Goal: Navigation & Orientation: Find specific page/section

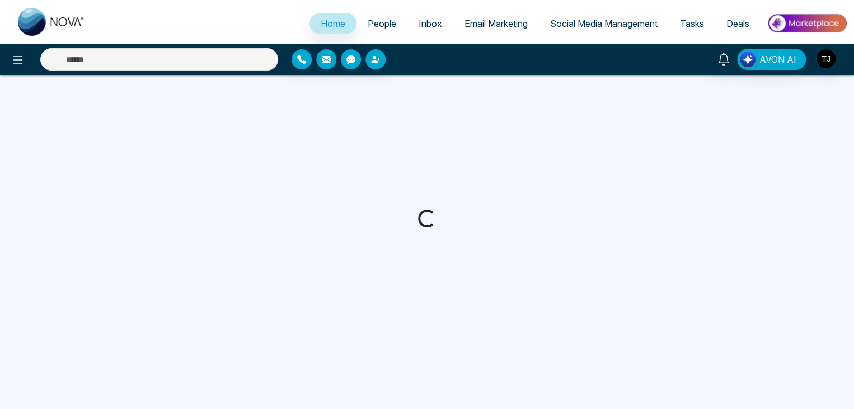
select select "*"
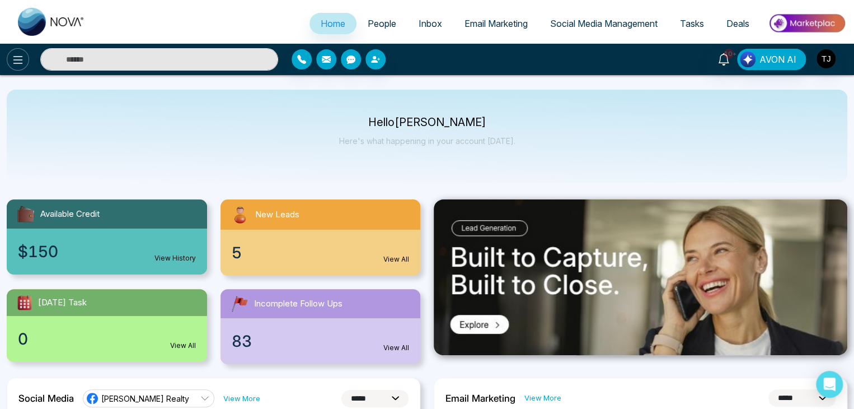
click at [22, 63] on icon at bounding box center [17, 59] width 13 height 13
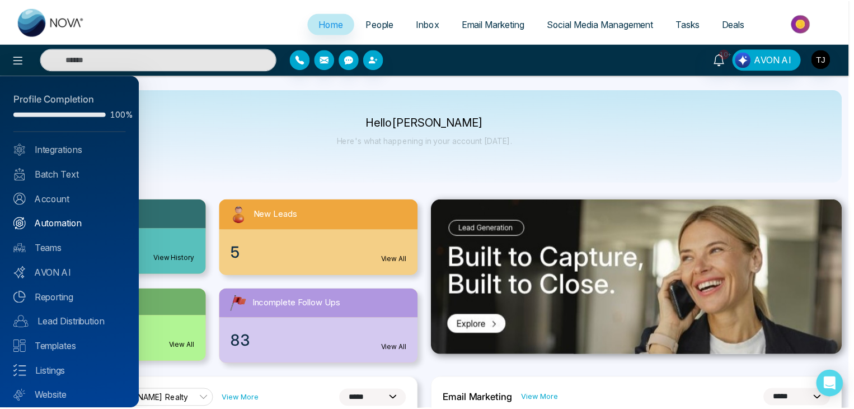
scroll to position [31, 0]
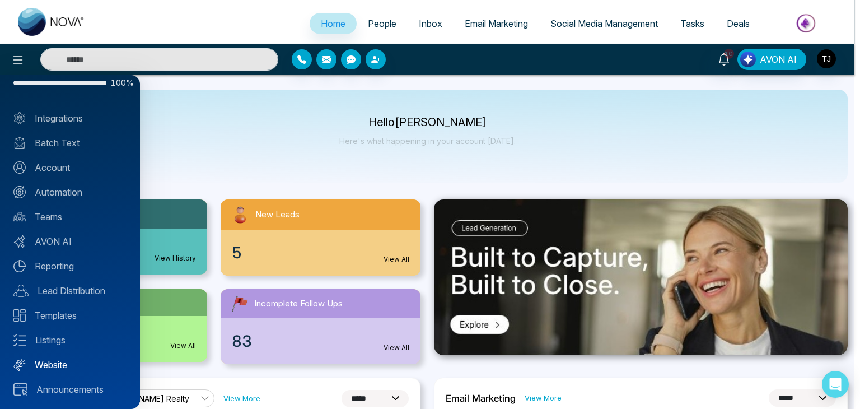
click at [53, 363] on link "Website" at bounding box center [69, 364] width 113 height 13
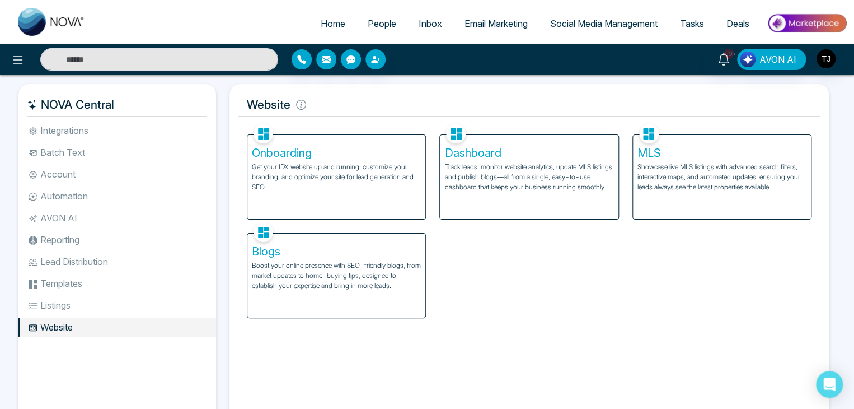
click at [293, 157] on h5 "Onboarding" at bounding box center [336, 152] width 169 height 13
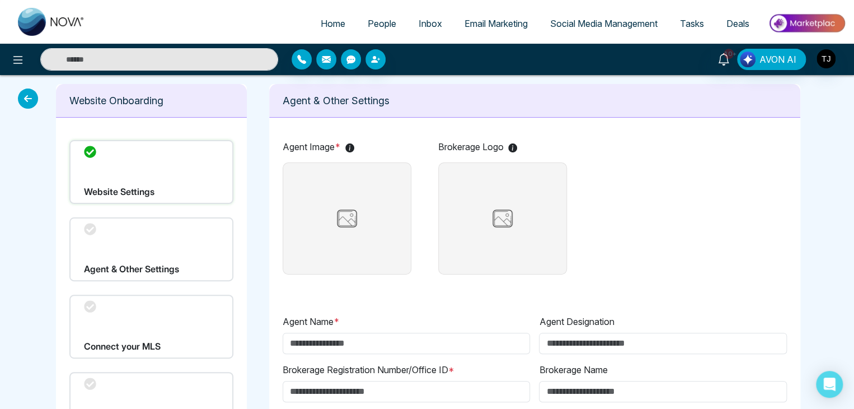
click at [191, 256] on div "Agent & Other Settings" at bounding box center [151, 249] width 164 height 64
click at [87, 226] on icon at bounding box center [90, 229] width 12 height 12
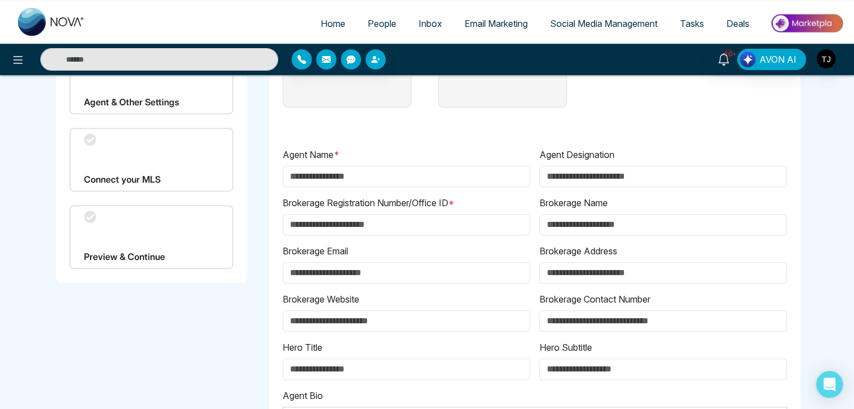
scroll to position [364, 0]
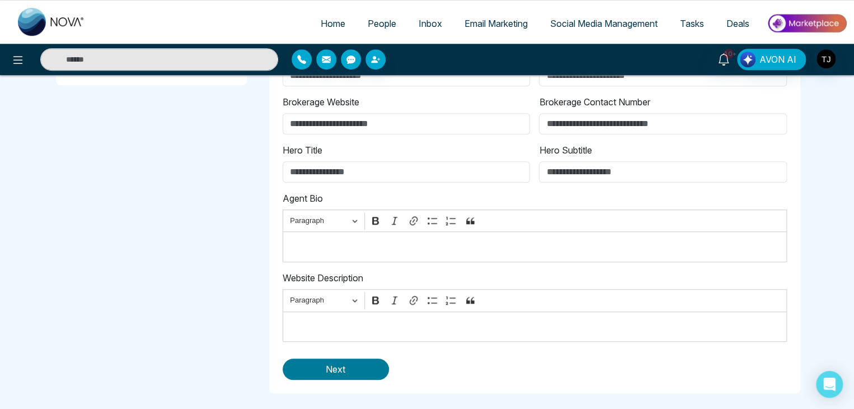
click at [292, 360] on button "Next" at bounding box center [336, 368] width 106 height 21
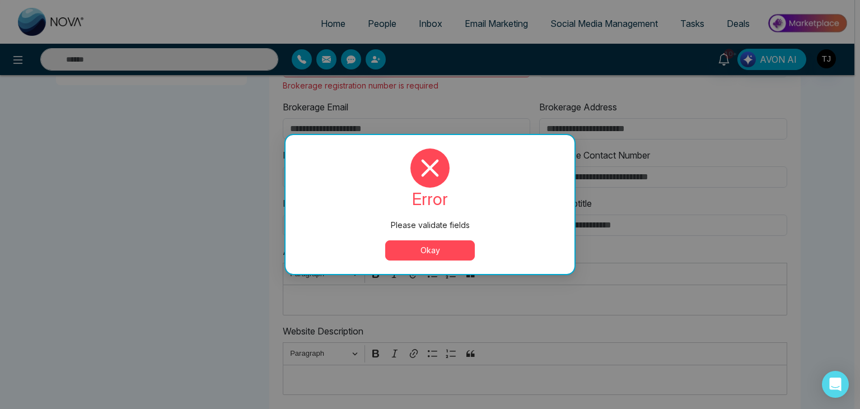
click at [412, 251] on button "Okay" at bounding box center [430, 250] width 90 height 20
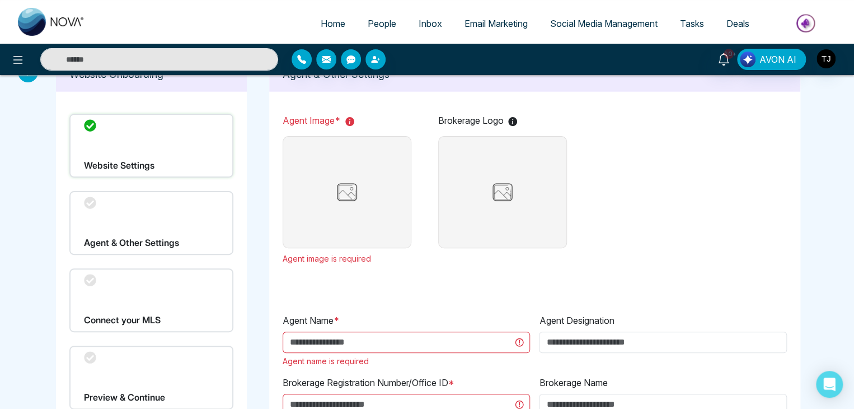
scroll to position [0, 0]
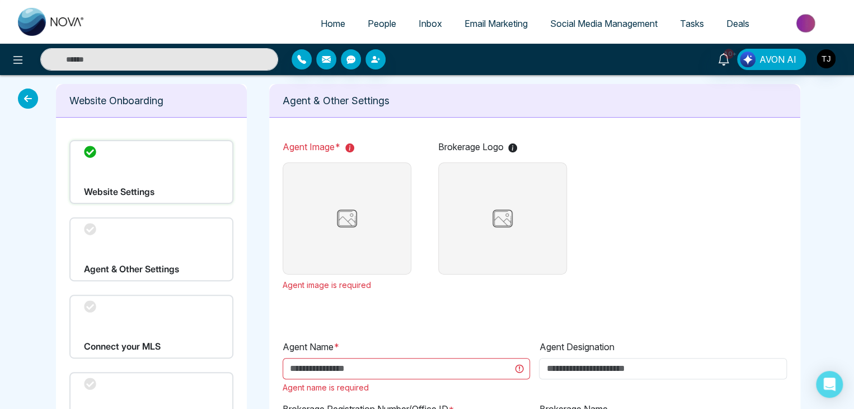
click at [29, 98] on icon at bounding box center [28, 98] width 20 height 20
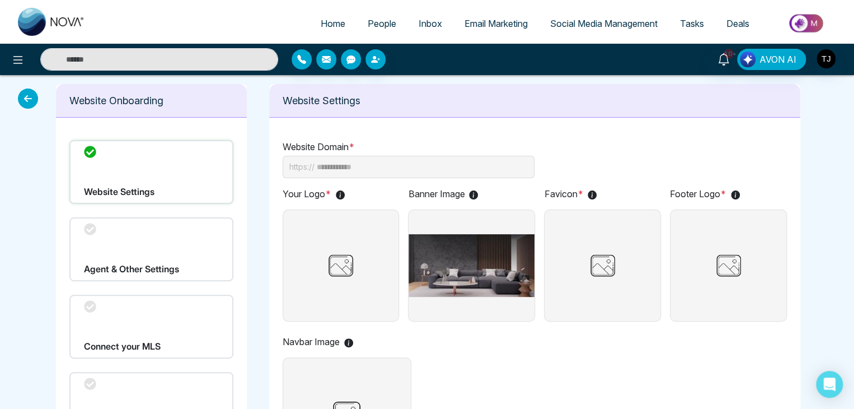
click at [24, 96] on icon at bounding box center [28, 98] width 20 height 20
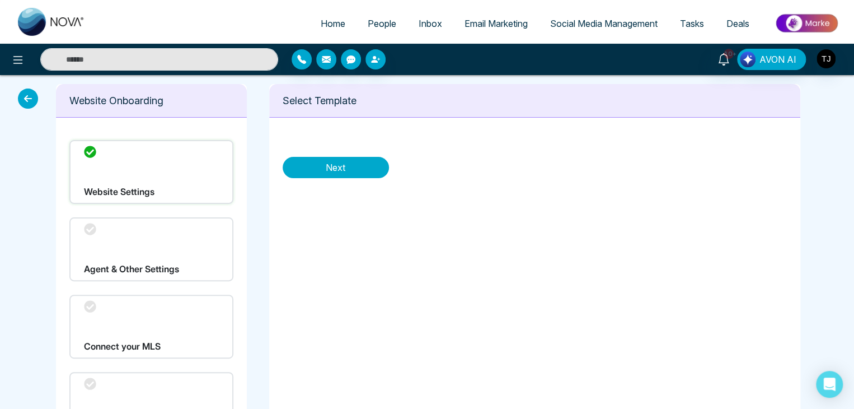
click at [21, 94] on icon at bounding box center [28, 98] width 20 height 20
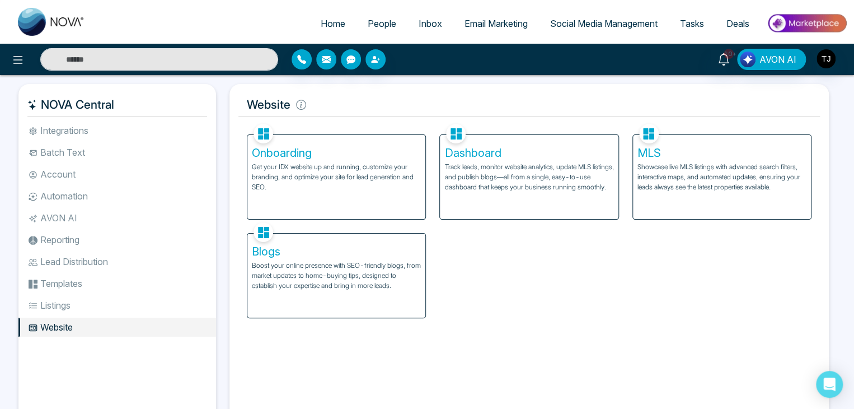
click at [478, 210] on div "Dashboard Track leads, monitor website analytics, update MLS listings, and publ…" at bounding box center [529, 177] width 178 height 84
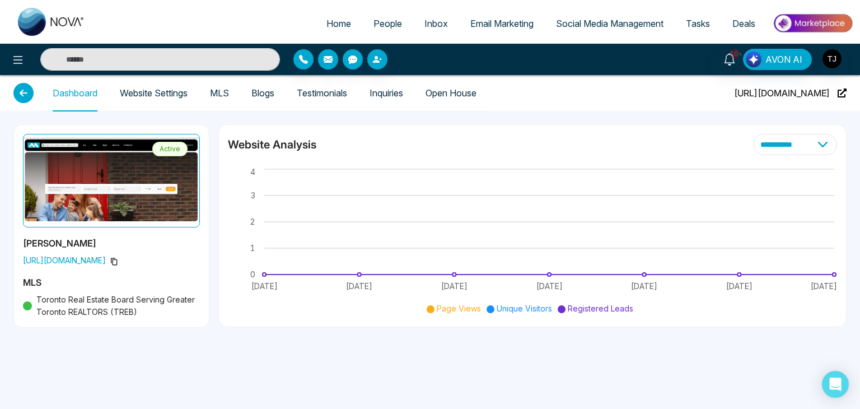
click at [176, 96] on link "Website Settings" at bounding box center [154, 93] width 68 height 10
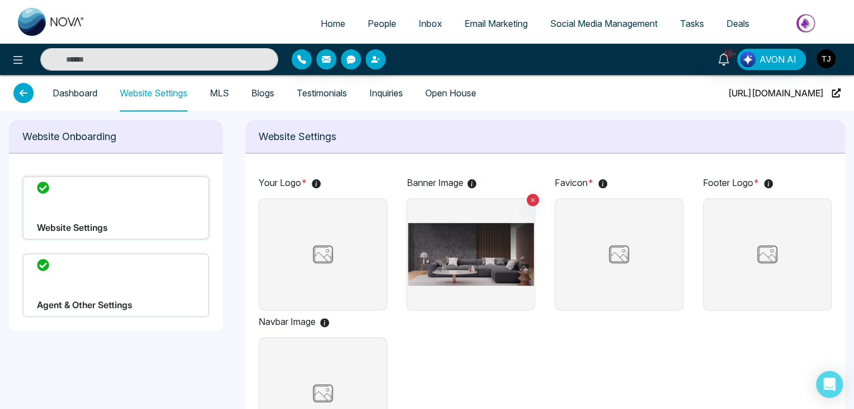
click at [224, 88] on link "MLS" at bounding box center [219, 93] width 19 height 10
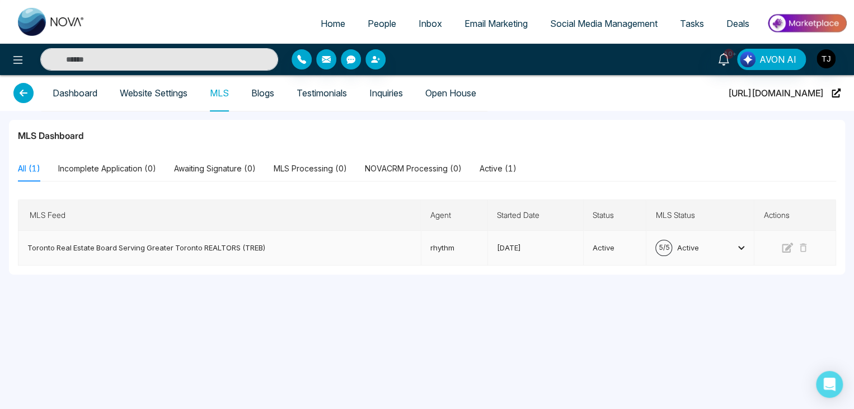
click at [723, 252] on div "5 / 5 Active" at bounding box center [700, 248] width 90 height 16
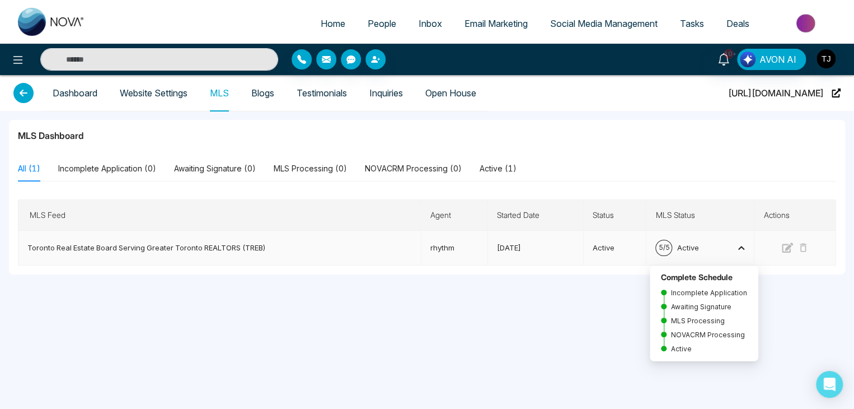
click at [723, 252] on div "5 / 5 Active" at bounding box center [700, 248] width 90 height 16
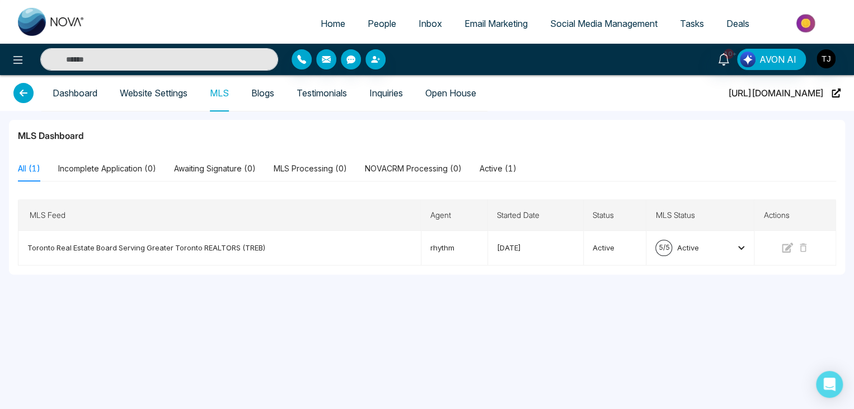
click at [274, 98] on link "Blogs" at bounding box center [262, 93] width 23 height 10
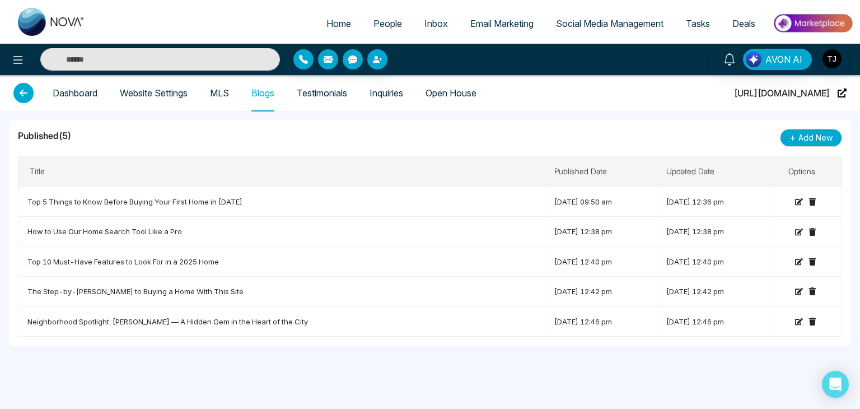
click at [329, 88] on link "Testimonials" at bounding box center [322, 93] width 50 height 10
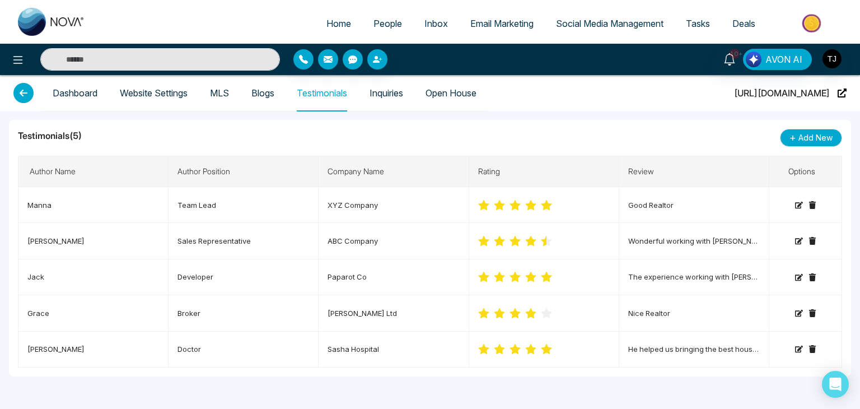
click at [387, 91] on link "Inquiries" at bounding box center [386, 93] width 34 height 10
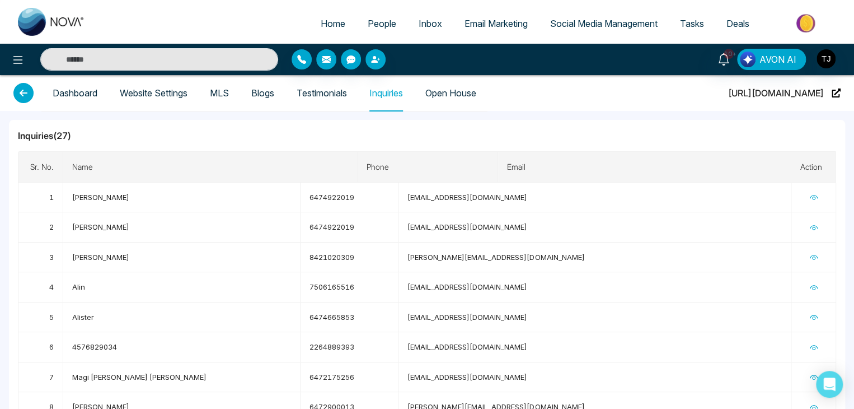
click at [452, 96] on link "Open House" at bounding box center [450, 93] width 51 height 10
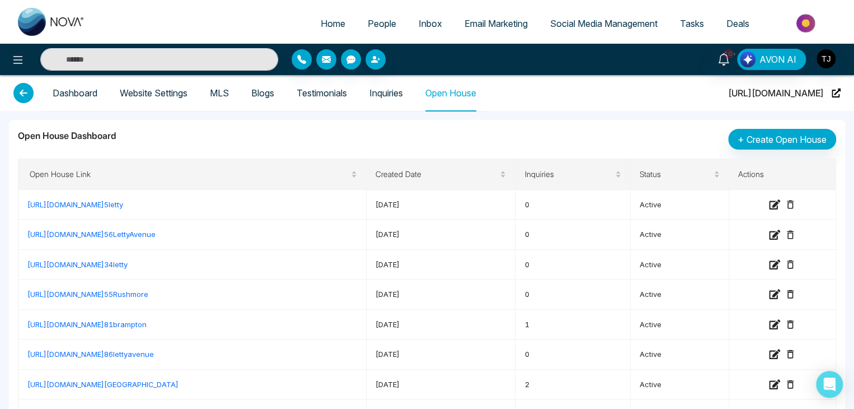
click at [13, 88] on div at bounding box center [27, 93] width 28 height 36
click at [19, 88] on icon at bounding box center [23, 93] width 20 height 20
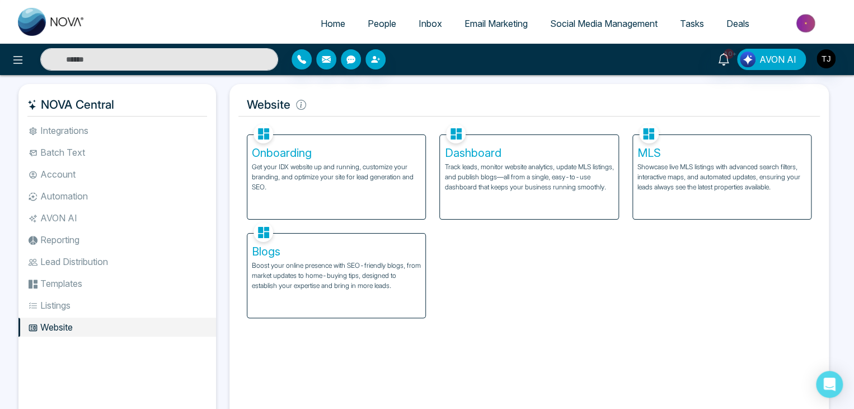
click at [345, 293] on div "Blogs Boost your online presence with SEO-friendly blogs, from market updates t…" at bounding box center [336, 275] width 178 height 84
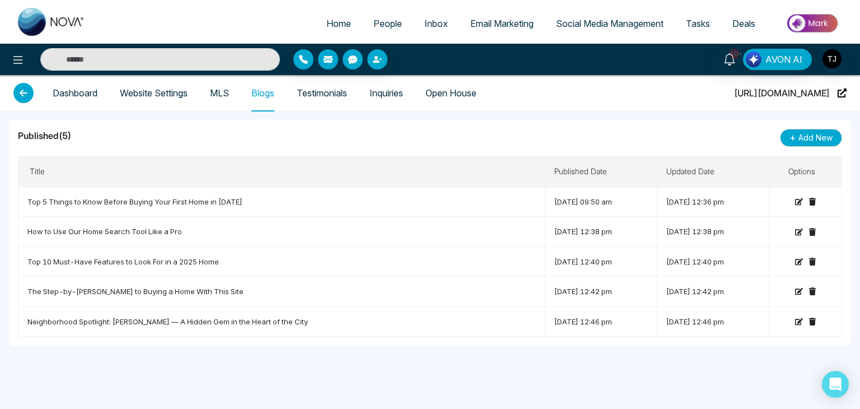
click at [29, 85] on icon at bounding box center [23, 93] width 20 height 20
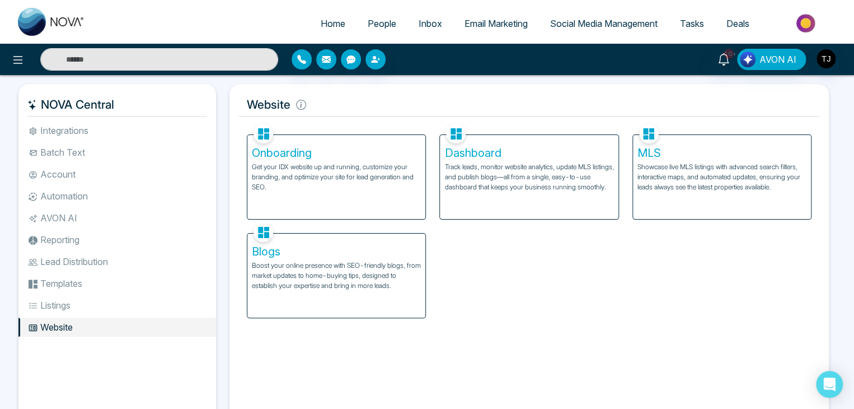
scroll to position [46, 0]
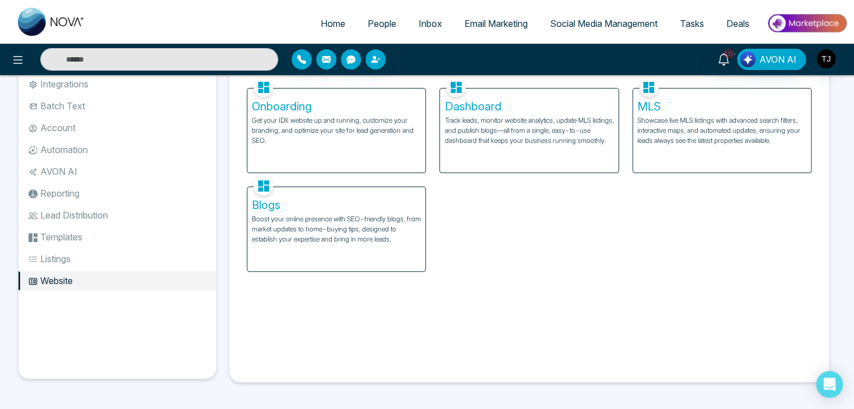
click at [149, 261] on li "Listings" at bounding box center [117, 258] width 198 height 19
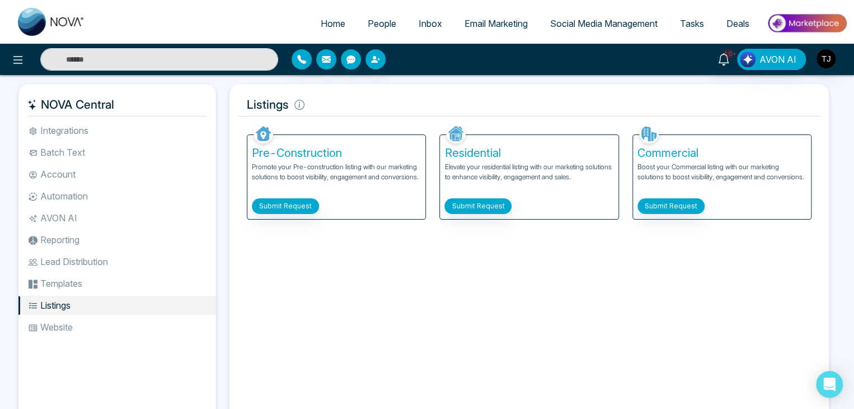
click at [166, 139] on li "Integrations" at bounding box center [117, 130] width 198 height 19
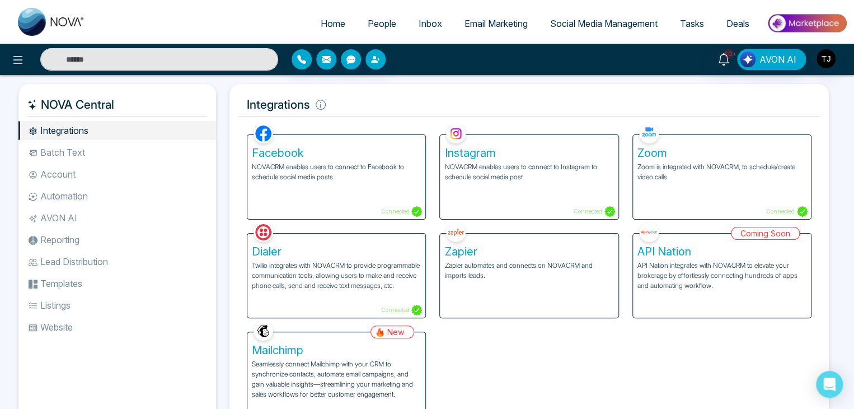
click at [322, 16] on link "Home" at bounding box center [332, 23] width 47 height 21
select select "*"
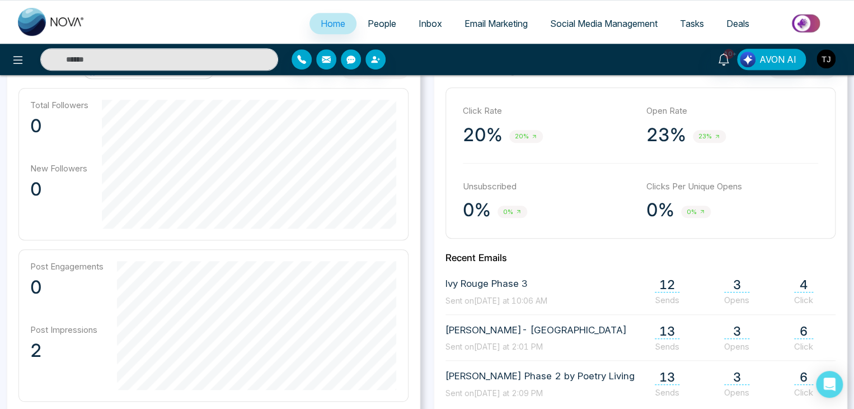
scroll to position [322, 0]
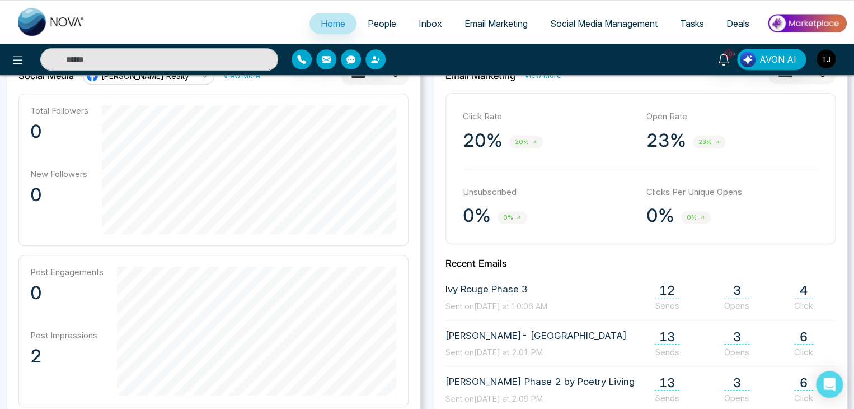
click at [826, 61] on img "button" at bounding box center [826, 58] width 19 height 19
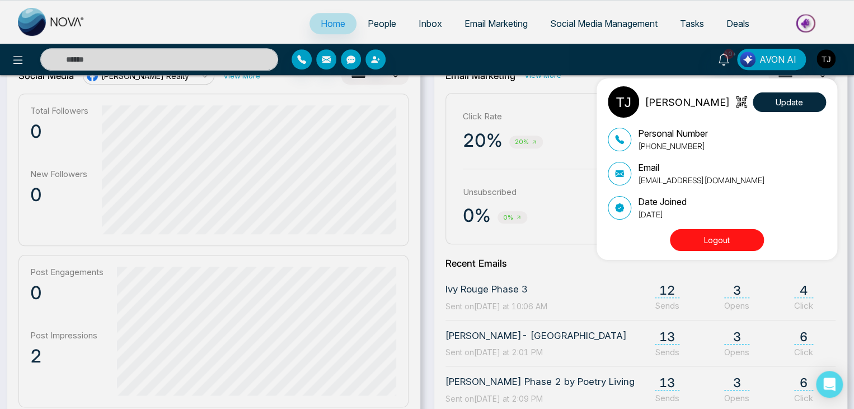
click at [734, 236] on button "Logout" at bounding box center [717, 240] width 94 height 22
